Goal: Transaction & Acquisition: Purchase product/service

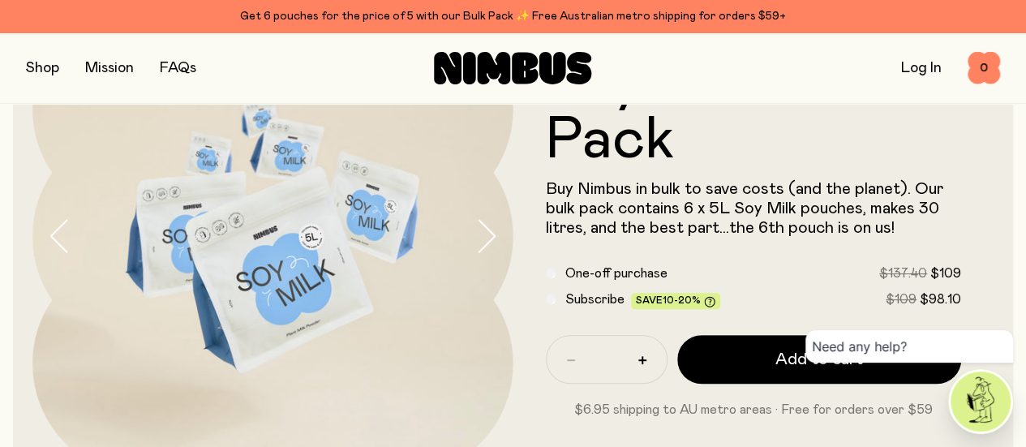
scroll to position [143, 0]
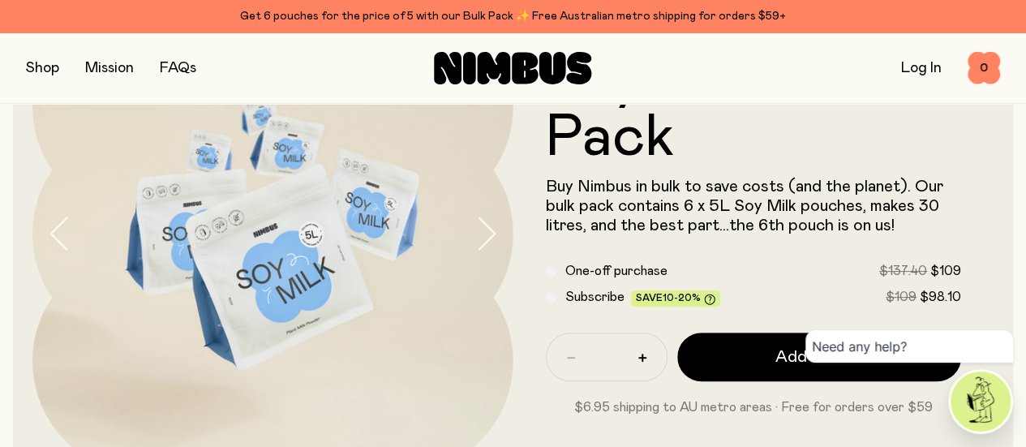
click at [625, 301] on span "Subscribe" at bounding box center [594, 296] width 59 height 13
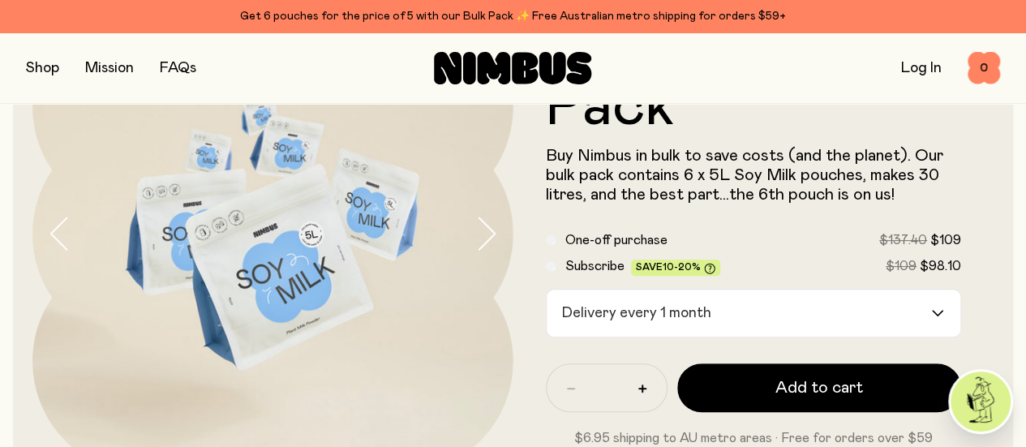
click at [985, 168] on div "Soy Milk Bulk Pack Buy Nimbus in bulk to save costs (and the planet). Our bulk …" at bounding box center [513, 234] width 1000 height 520
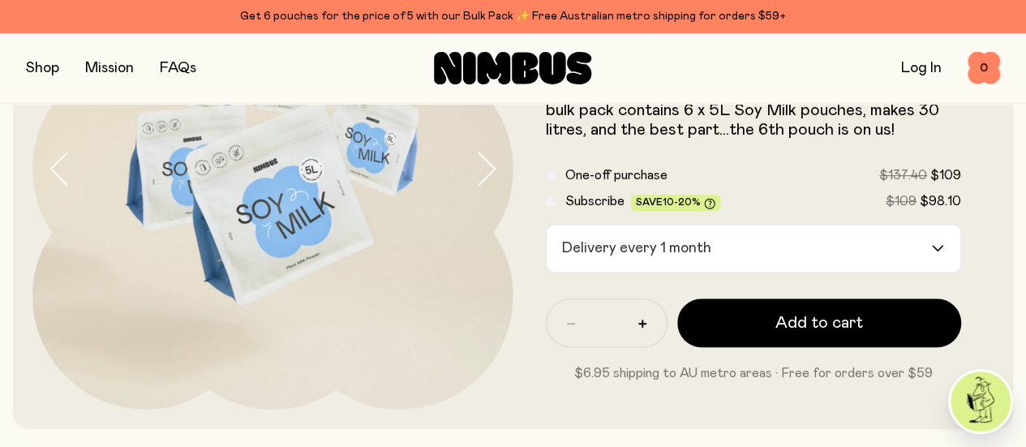
scroll to position [240, 0]
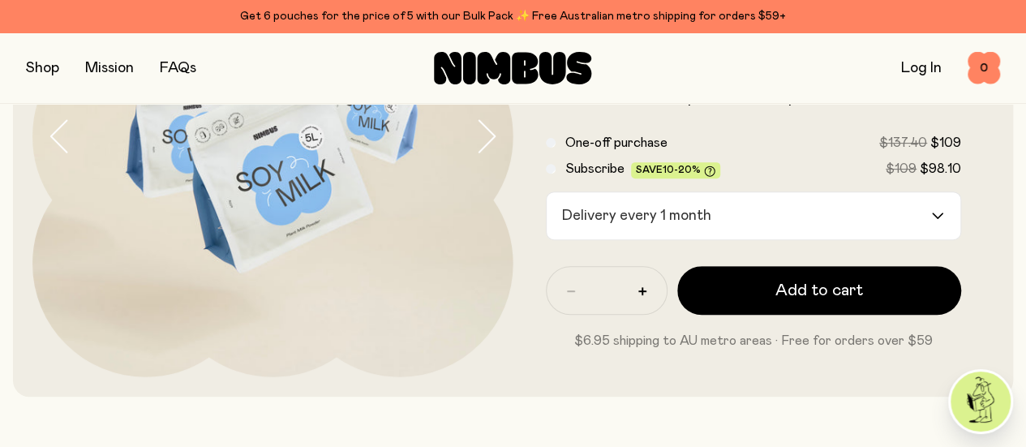
click at [952, 233] on form "Soy Milk Bulk Pack Buy Nimbus in bulk to save costs (and the planet). Our bulk …" at bounding box center [753, 136] width 481 height 428
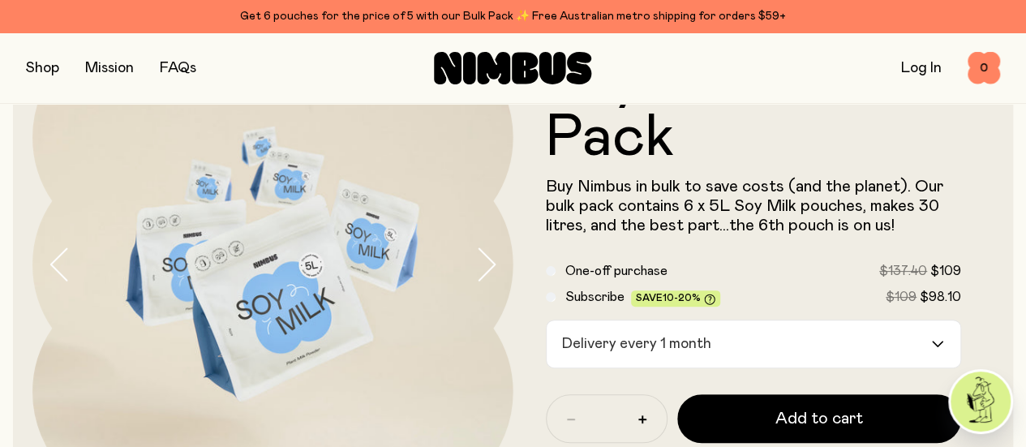
scroll to position [110, 0]
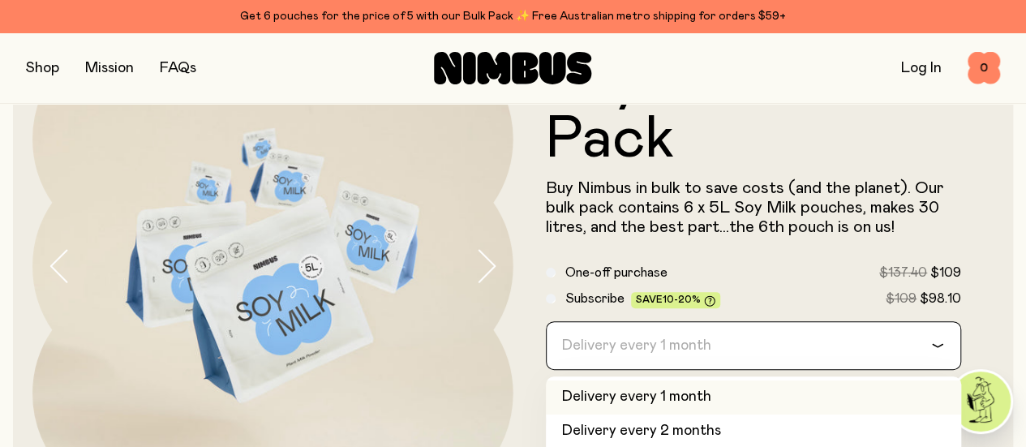
click at [781, 357] on input "Search for option" at bounding box center [743, 345] width 374 height 47
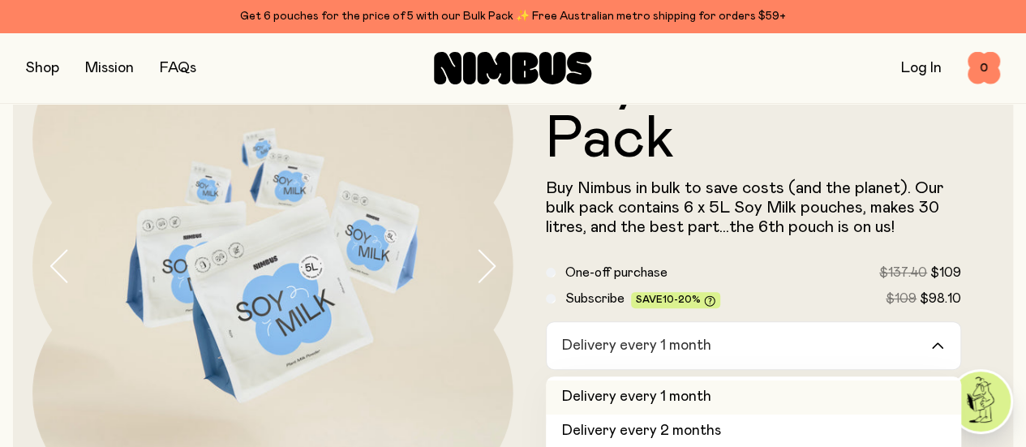
click at [972, 314] on form "Soy Milk Bulk Pack Buy Nimbus in bulk to save costs (and the planet). Our bulk …" at bounding box center [753, 266] width 481 height 428
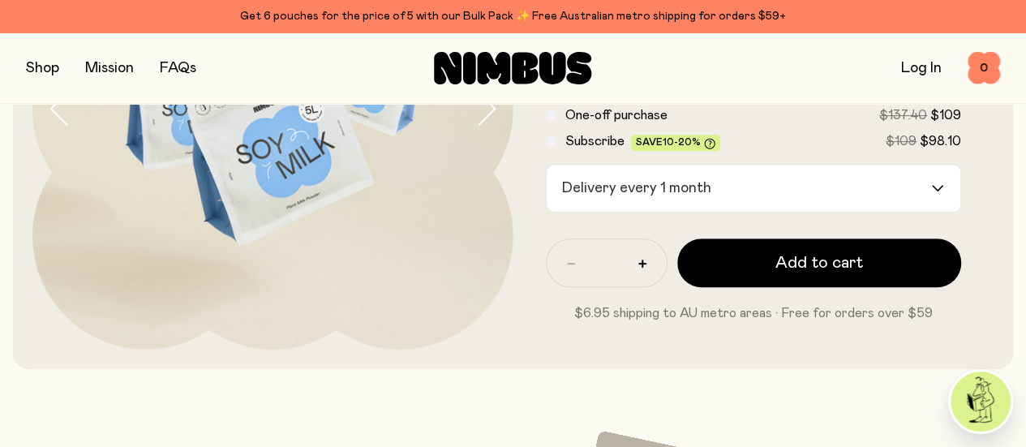
scroll to position [273, 0]
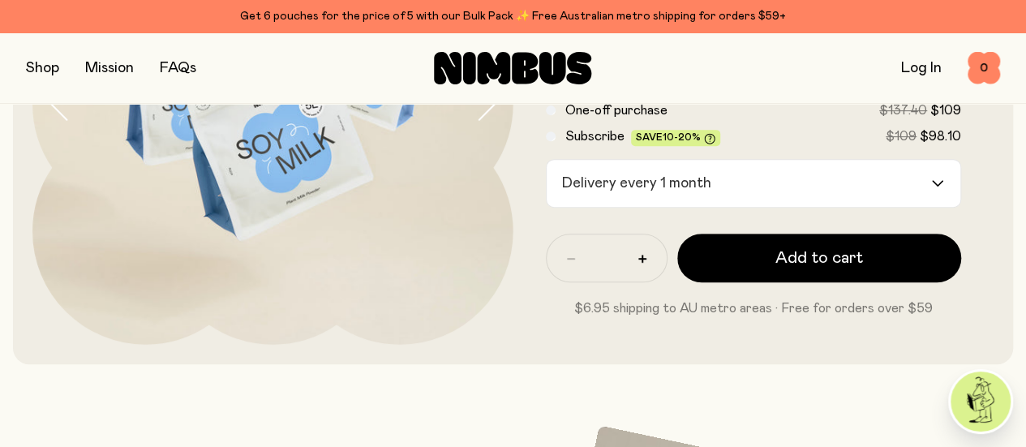
click at [779, 199] on input "Search for option" at bounding box center [824, 183] width 213 height 47
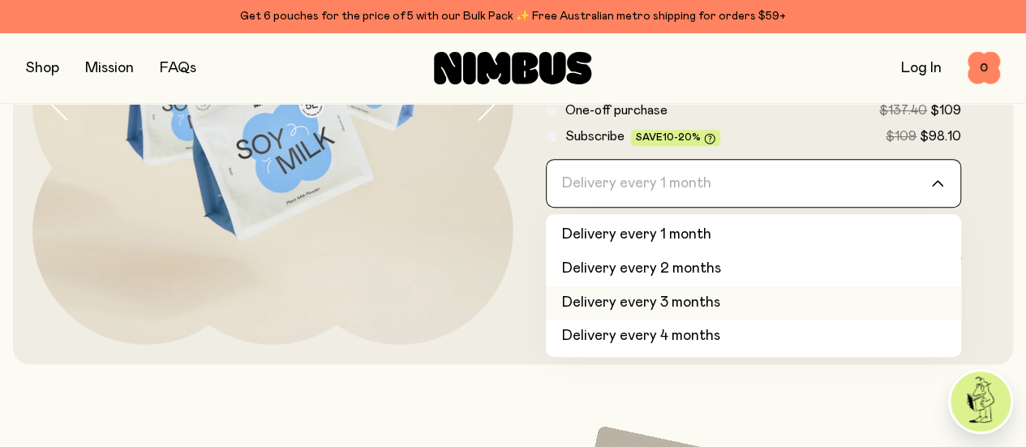
click at [725, 311] on li "Delivery every 3 months" at bounding box center [754, 303] width 416 height 34
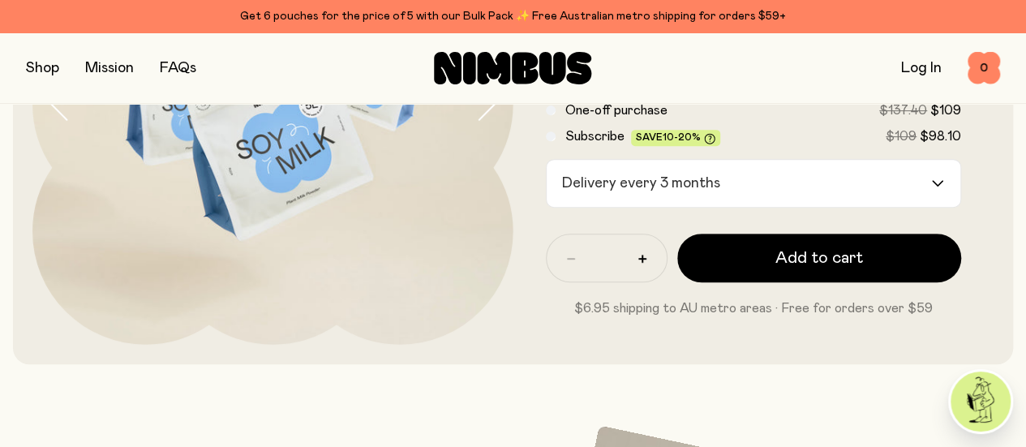
click at [702, 200] on div "Delivery every 3 months" at bounding box center [739, 183] width 385 height 47
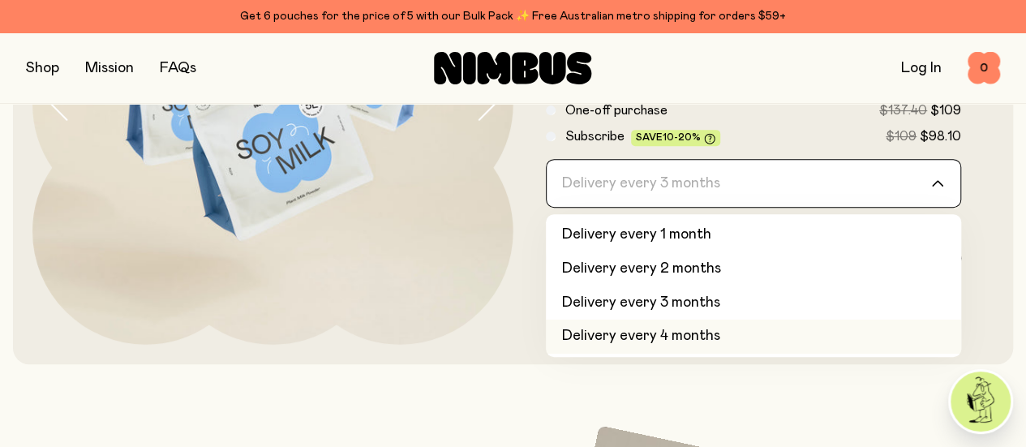
click at [666, 350] on li "Delivery every 4 months" at bounding box center [754, 337] width 416 height 34
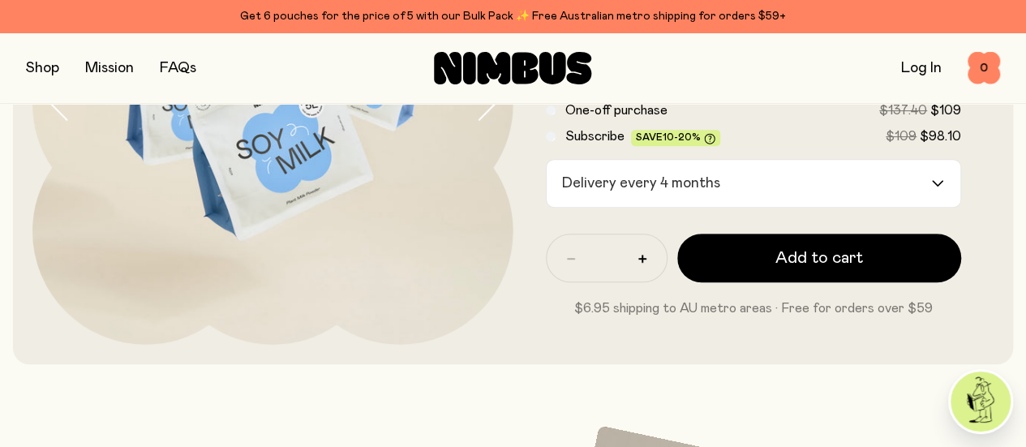
click at [427, 211] on img at bounding box center [272, 104] width 481 height 481
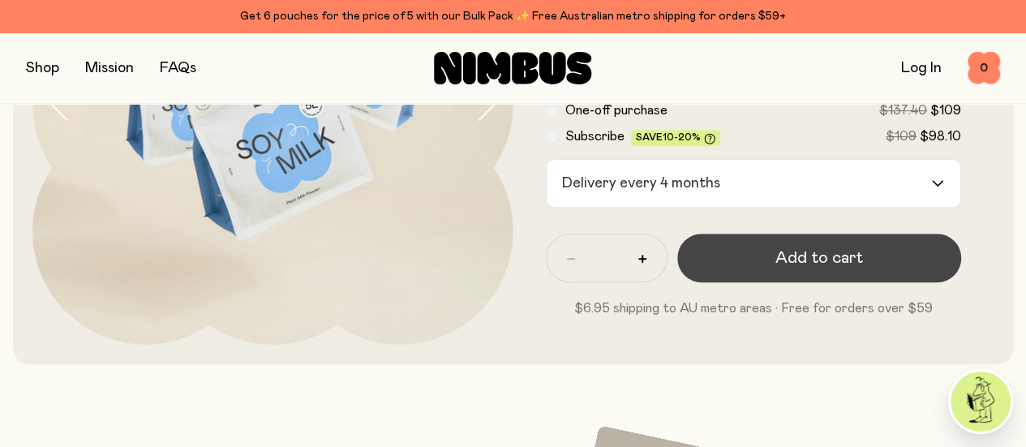
click at [757, 272] on button "Add to cart" at bounding box center [819, 258] width 285 height 49
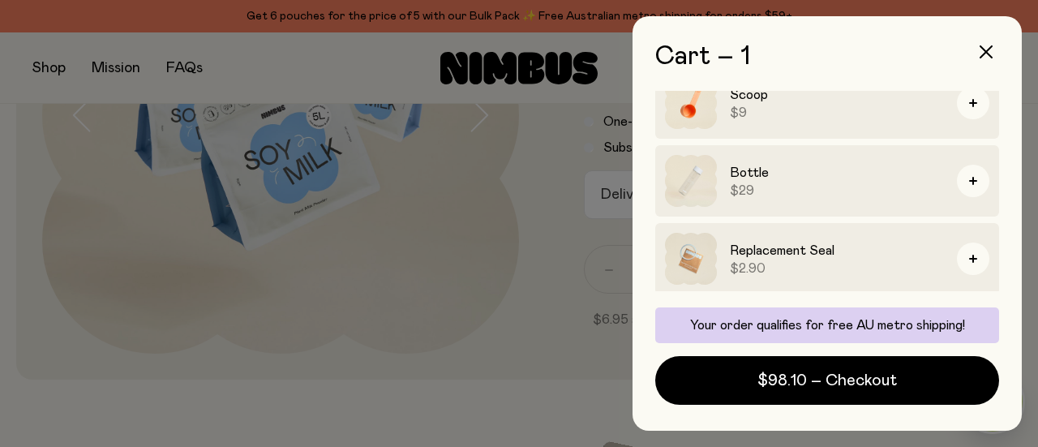
scroll to position [251, 0]
click at [980, 61] on button "button" at bounding box center [986, 51] width 39 height 39
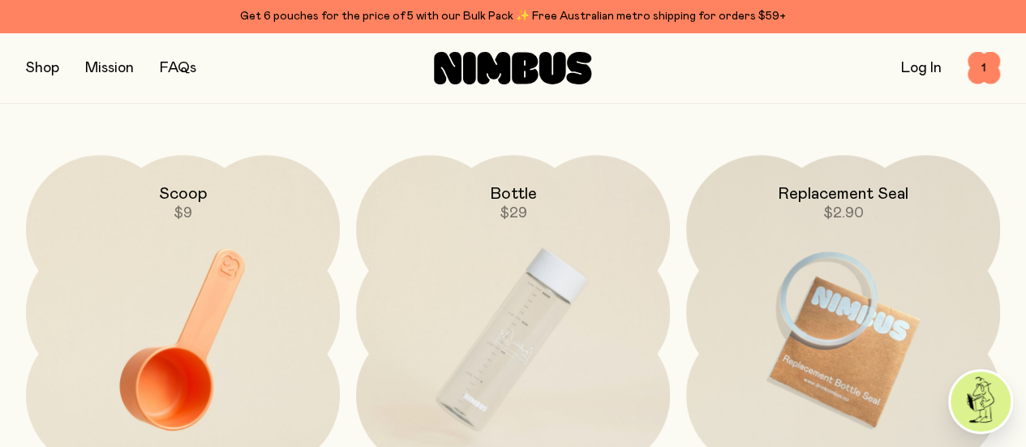
scroll to position [3791, 0]
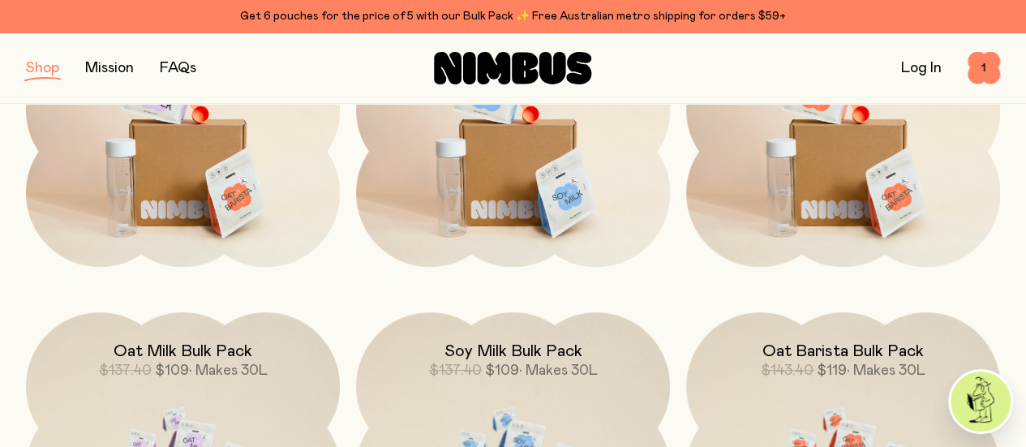
scroll to position [782, 0]
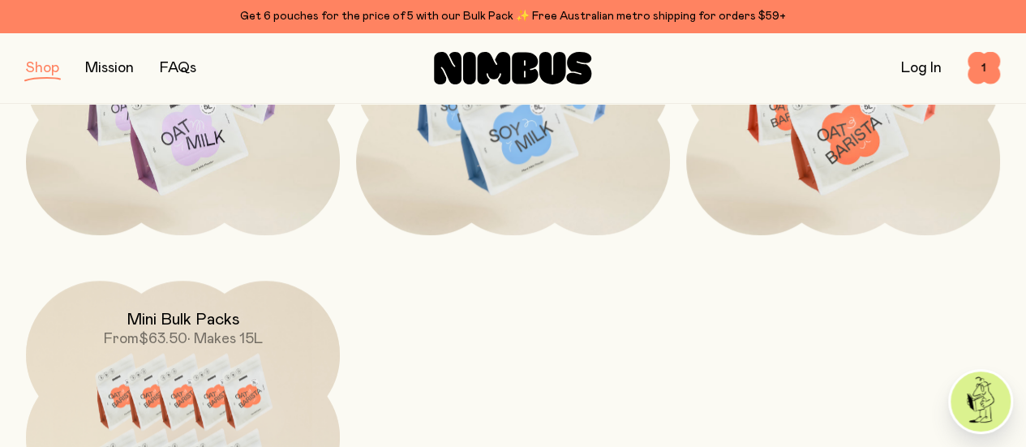
click at [771, 303] on div "Oat Starter Kit $78.80 $59.90 Soy Starter Kit $76.80 $59.90 • Makes 8L Barista …" at bounding box center [513, 78] width 974 height 1033
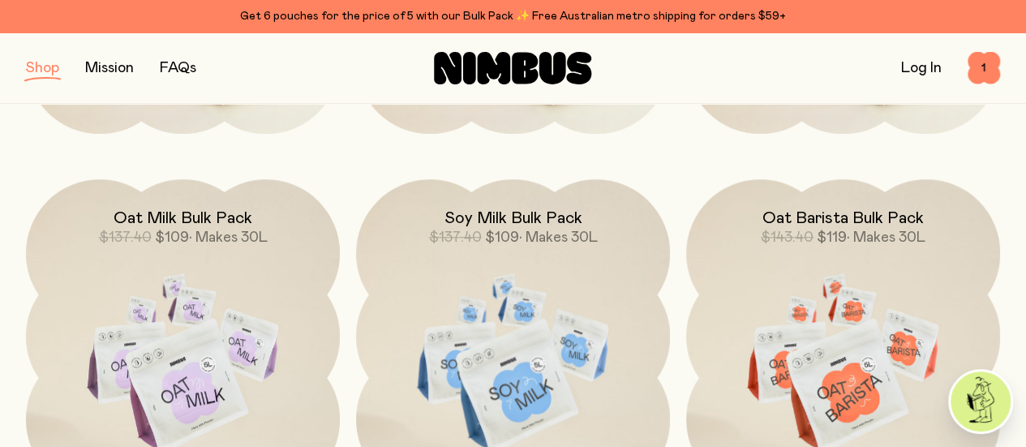
scroll to position [522, 0]
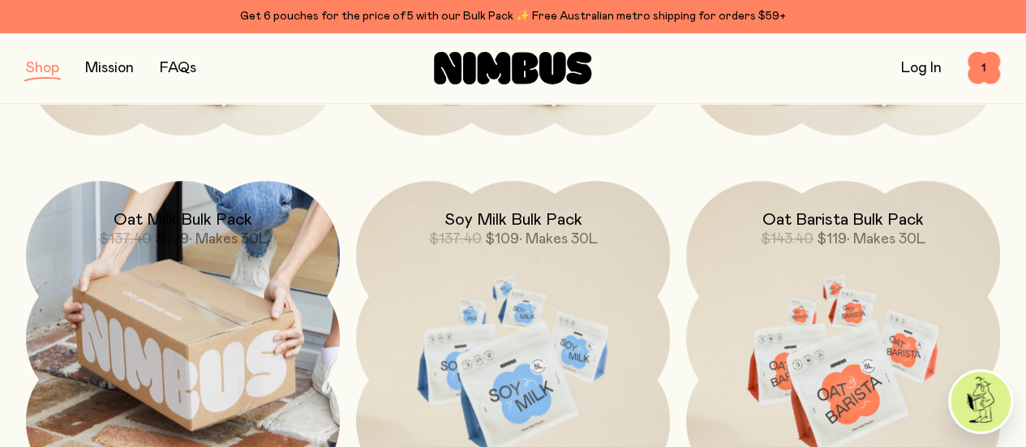
click at [165, 247] on img at bounding box center [183, 338] width 314 height 314
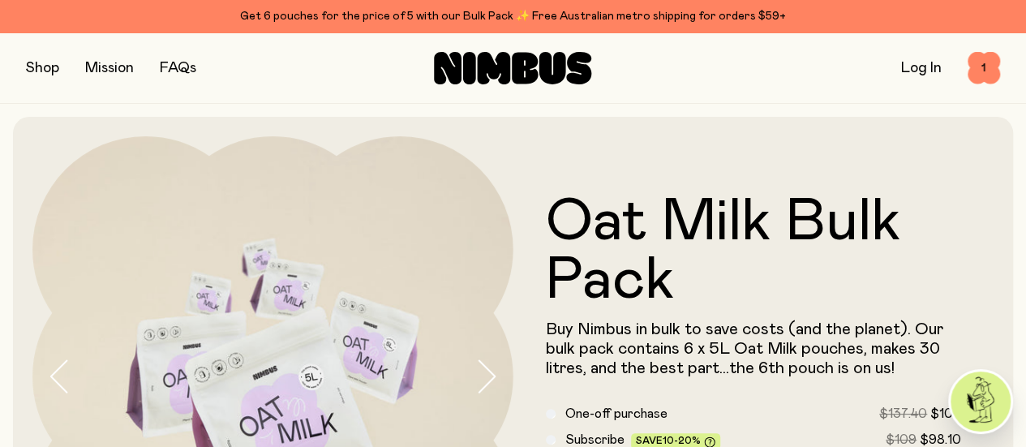
click at [884, 217] on h1 "Oat Milk Bulk Pack" at bounding box center [754, 251] width 416 height 117
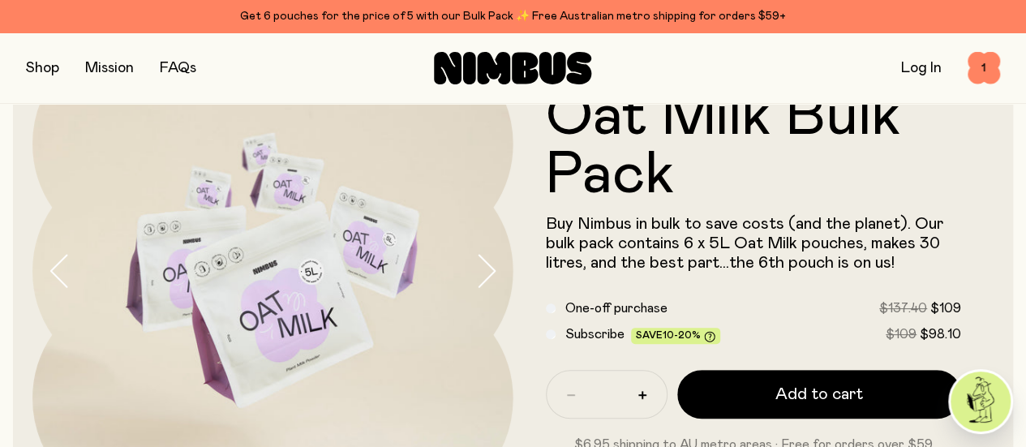
scroll to position [130, 0]
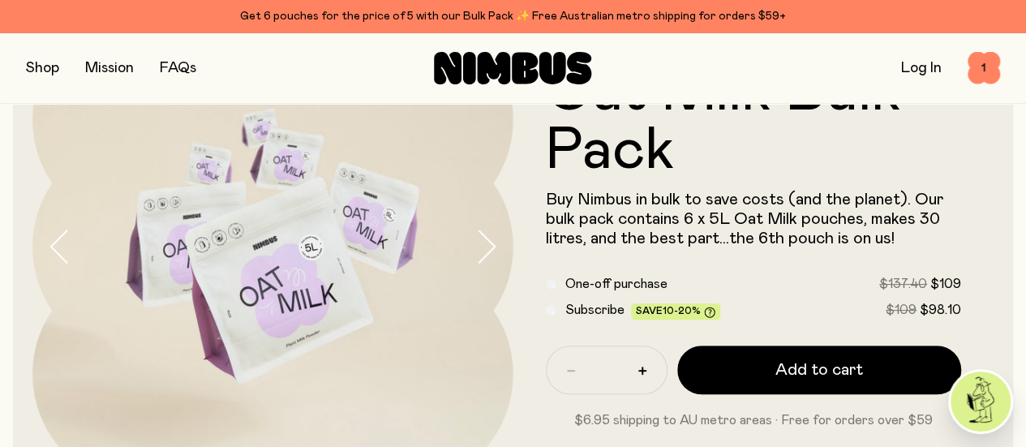
click at [590, 317] on div "Subscribe Save 10-20% $109 $98.10" at bounding box center [754, 309] width 416 height 19
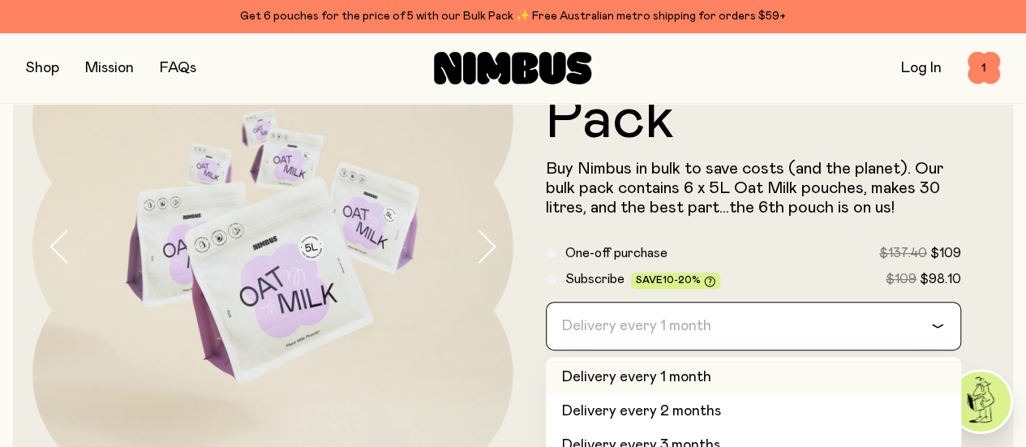
click at [651, 336] on div "Delivery every 1 month" at bounding box center [739, 326] width 385 height 47
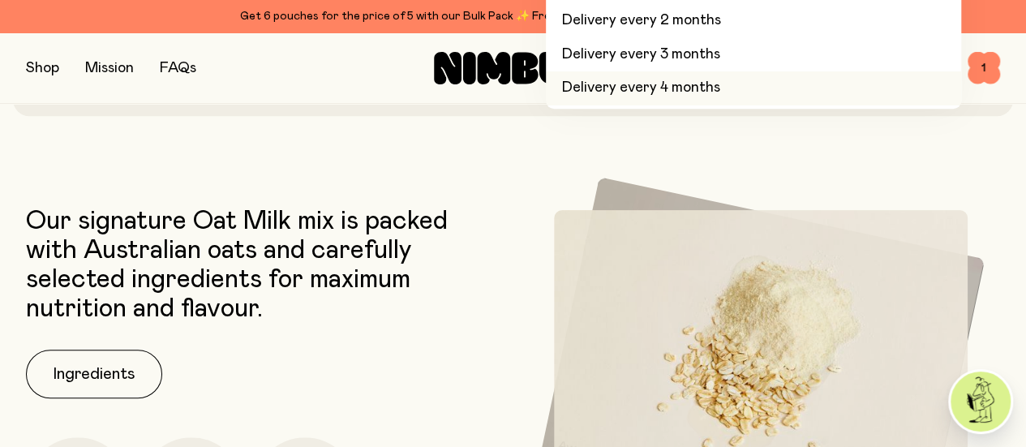
click at [699, 97] on li "Delivery every 4 months" at bounding box center [754, 88] width 416 height 34
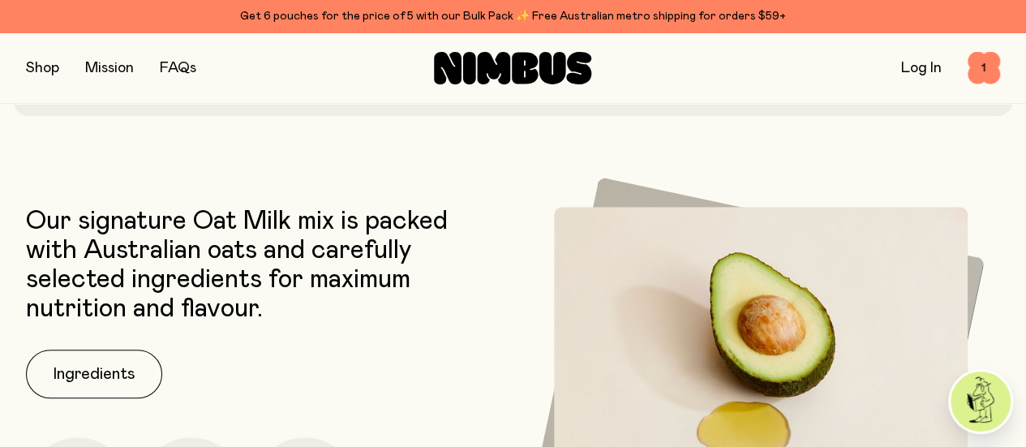
scroll to position [130, 0]
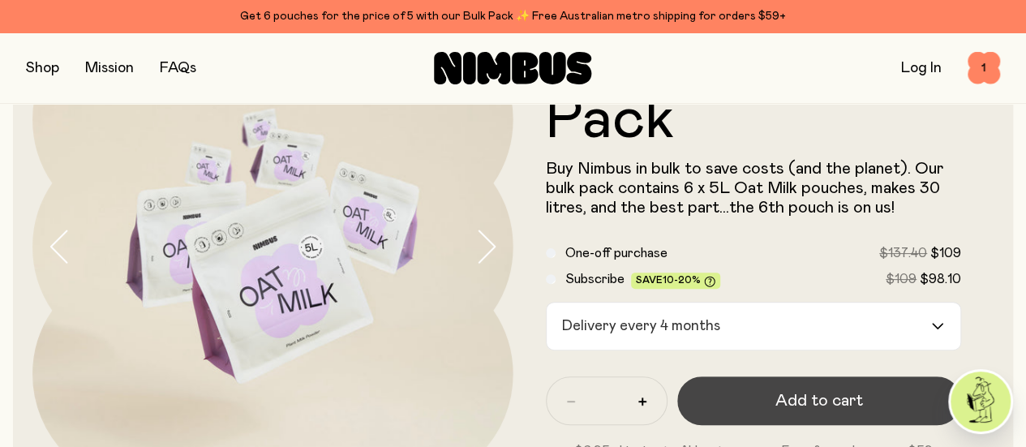
click at [784, 406] on span "Add to cart" at bounding box center [819, 400] width 88 height 23
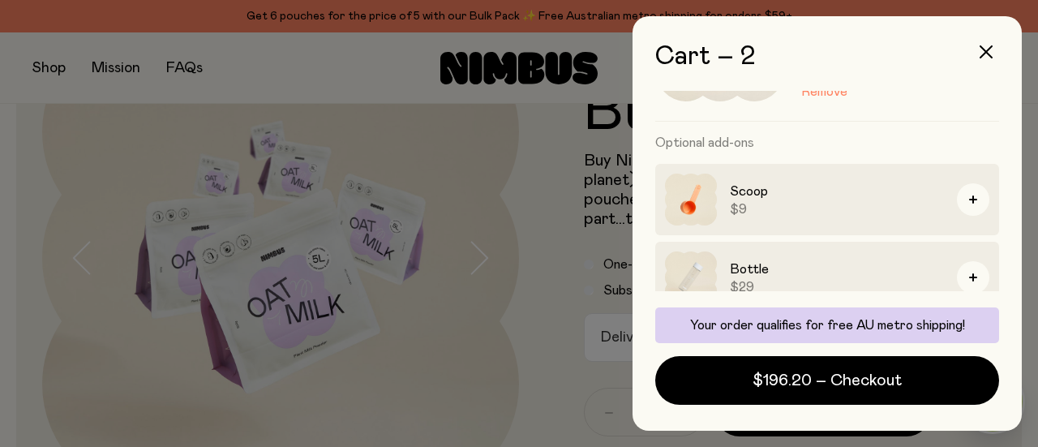
scroll to position [449, 0]
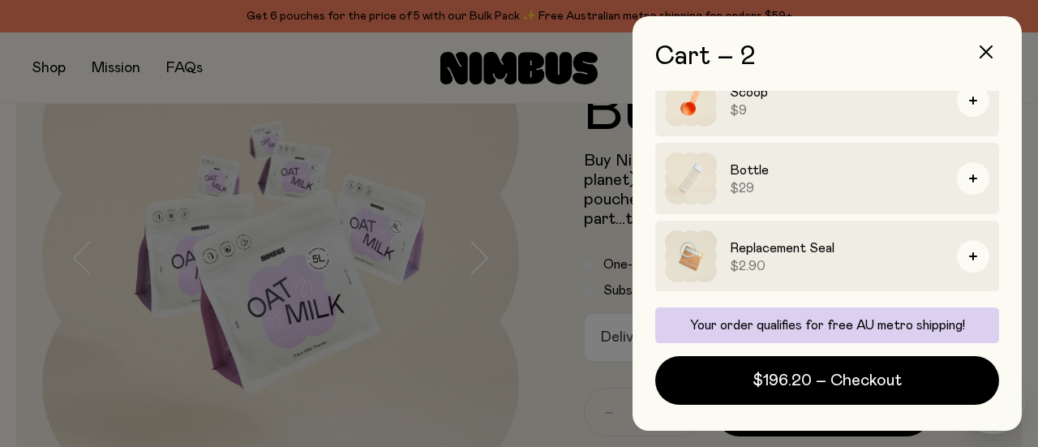
click at [569, 255] on div at bounding box center [519, 223] width 1038 height 447
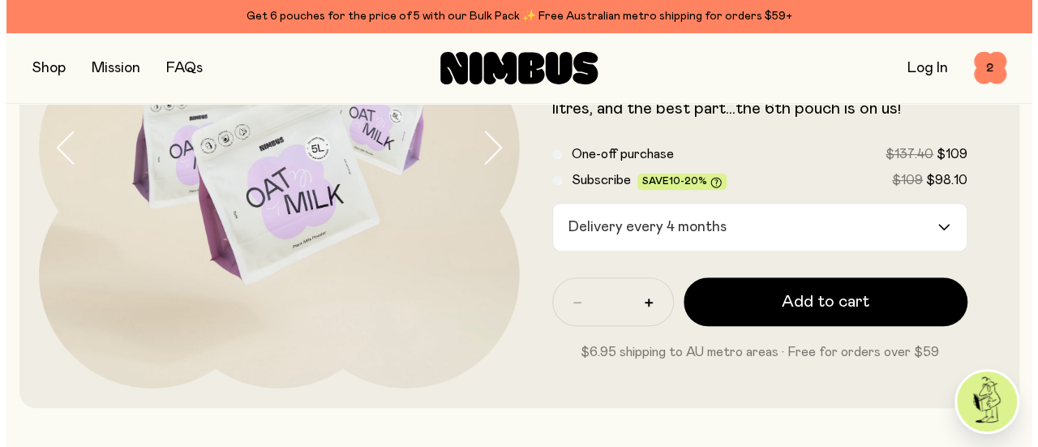
scroll to position [0, 0]
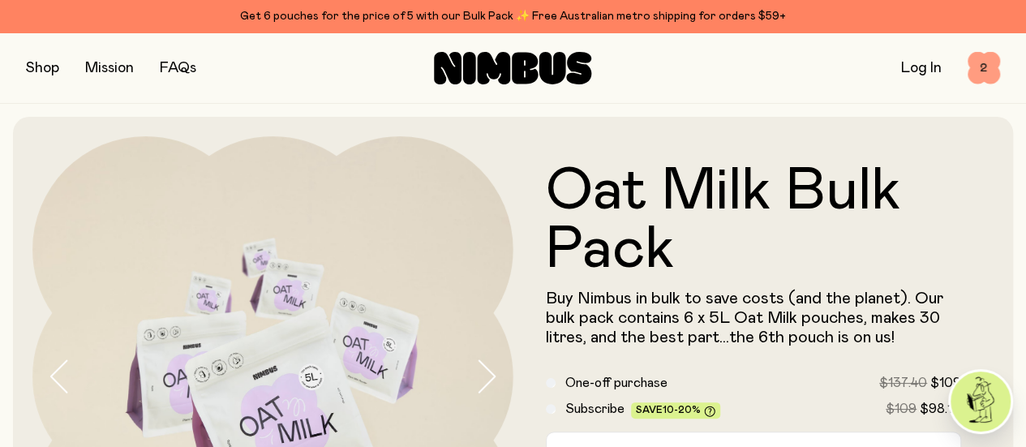
click at [974, 73] on span "2" at bounding box center [984, 68] width 32 height 32
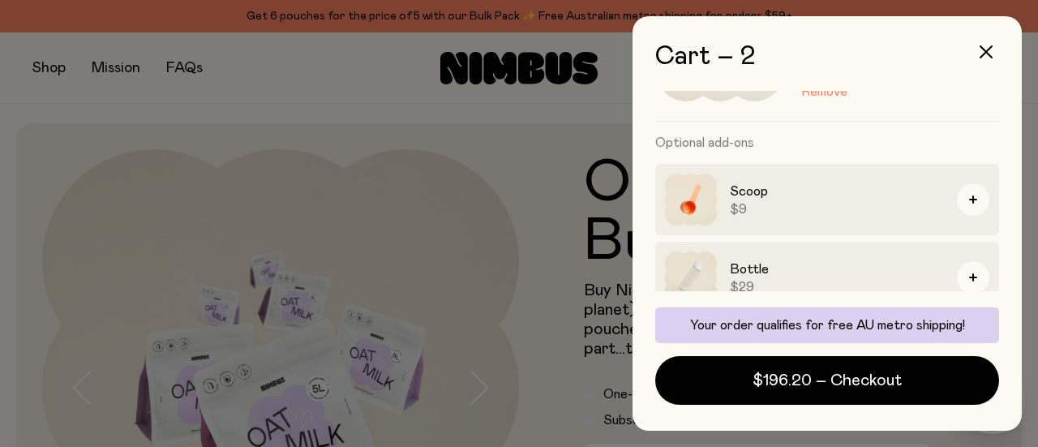
scroll to position [449, 0]
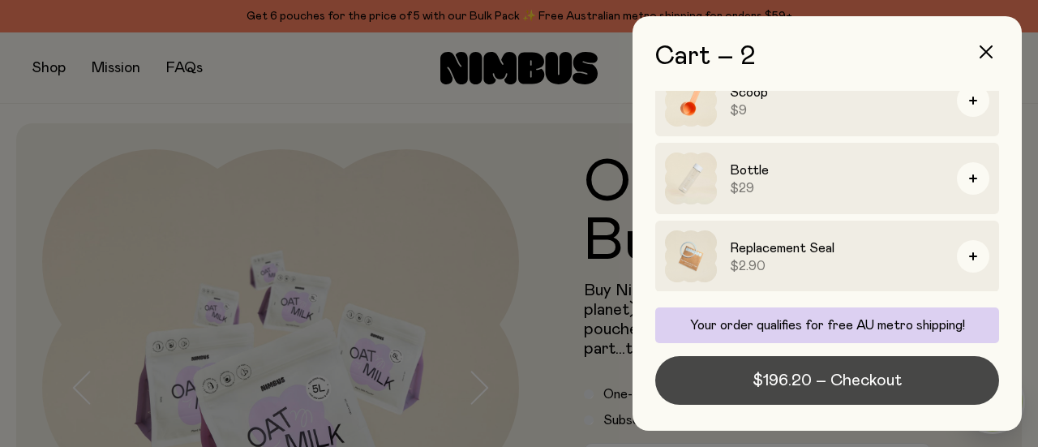
click at [836, 384] on span "$196.20 – Checkout" at bounding box center [827, 380] width 149 height 23
